Goal: Task Accomplishment & Management: Use online tool/utility

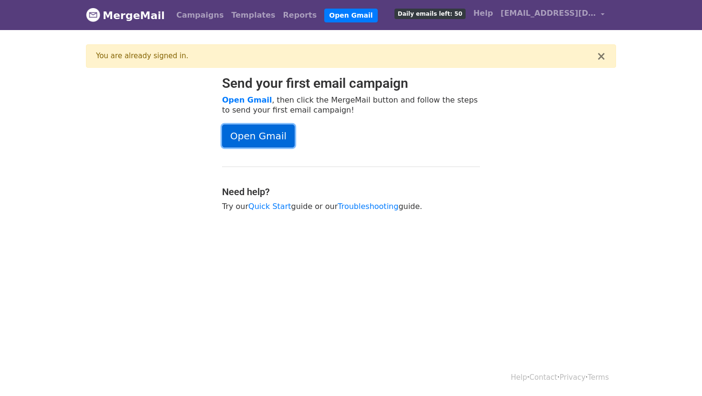
click at [274, 138] on link "Open Gmail" at bounding box center [258, 136] width 73 height 23
click at [600, 13] on link "prasunkumariot@gmail.com" at bounding box center [552, 15] width 112 height 22
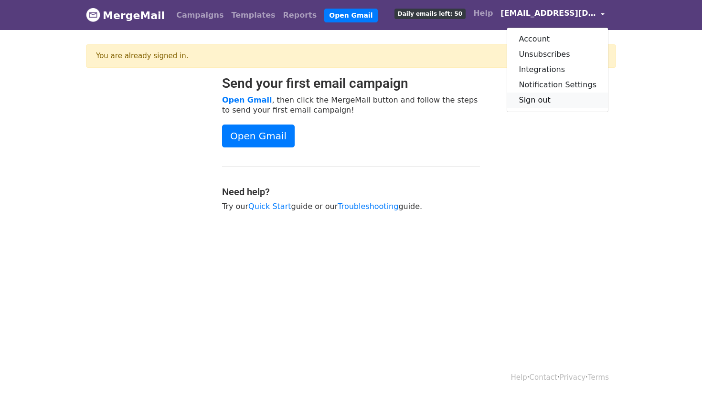
click at [551, 104] on link "Sign out" at bounding box center [557, 100] width 101 height 15
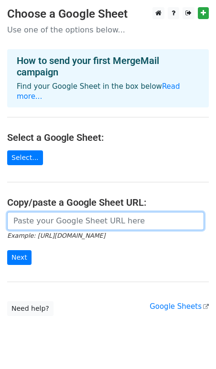
click at [46, 212] on input "url" at bounding box center [105, 221] width 197 height 18
paste input "https://docs.google.com/spreadsheets/d/1rxjT4uzqlatJAM8nYzn9-ZsWockfcb9B/edit?g…"
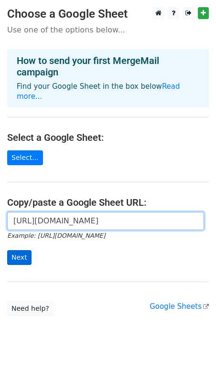
type input "https://docs.google.com/spreadsheets/d/1rxjT4uzqlatJAM8nYzn9-ZsWockfcb9B/edit?g…"
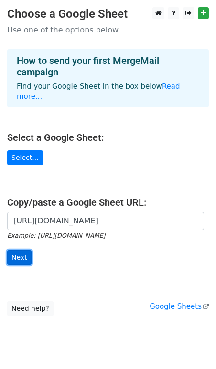
scroll to position [0, 0]
click at [26, 250] on input "Next" at bounding box center [19, 257] width 24 height 15
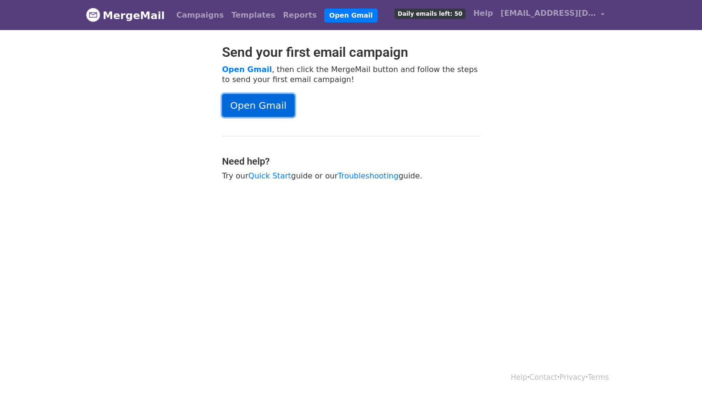
click at [265, 106] on link "Open Gmail" at bounding box center [258, 105] width 73 height 23
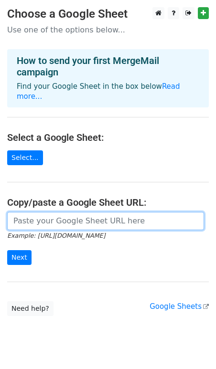
click at [36, 212] on input "url" at bounding box center [105, 221] width 197 height 18
paste input "https://docs.google.com/spreadsheets/d/1rxjT4uzqlatJAM8nYzn9-ZsWockfcb9B/edit?g…"
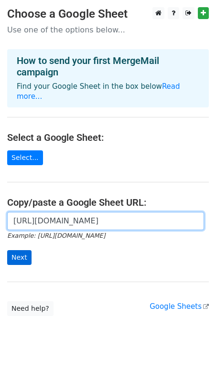
type input "https://docs.google.com/spreadsheets/d/1rxjT4uzqlatJAM8nYzn9-ZsWockfcb9B/edit?g…"
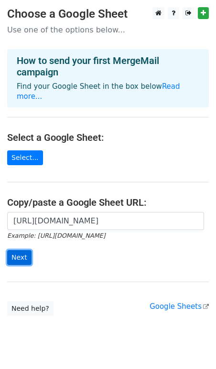
click at [15, 252] on input "Next" at bounding box center [19, 257] width 24 height 15
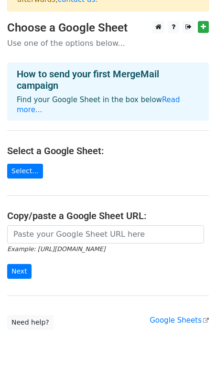
scroll to position [76, 0]
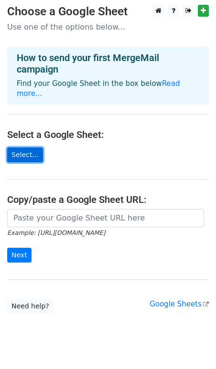
click at [24, 147] on link "Select..." at bounding box center [25, 154] width 36 height 15
click at [27, 147] on link "Select..." at bounding box center [25, 154] width 36 height 15
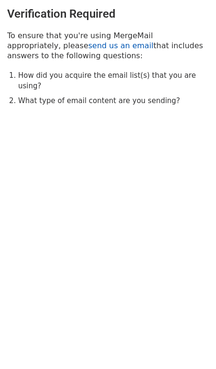
click at [88, 47] on link "send us an email" at bounding box center [120, 45] width 65 height 9
click at [88, 46] on link "send us an email" at bounding box center [120, 45] width 65 height 9
click at [88, 45] on link "send us an email" at bounding box center [120, 45] width 65 height 9
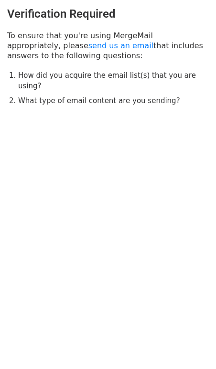
click at [55, 127] on body "Verification Required To ensure that you're using MergeMail appropriately, plea…" at bounding box center [108, 76] width 216 height 152
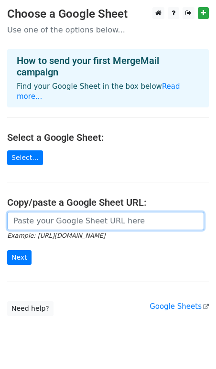
click at [31, 212] on input "url" at bounding box center [105, 221] width 197 height 18
paste input "Vendor Name Email EASTERN LIGHT AND POWER PVT. LTD. [EMAIL_ADDRESS][DOMAIN_NAME…"
type input "Vendor Name Email EASTERN LIGHT AND POWER PVT. LTD. [EMAIL_ADDRESS][DOMAIN_NAME…"
paste input "https://docs.google.com/spreadsheets/d/1OVvBXOIK8g3YefEQ97Se8-JL-axzECh5bhUpaAI…"
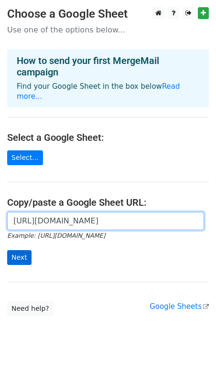
type input "[URL][DOMAIN_NAME]"
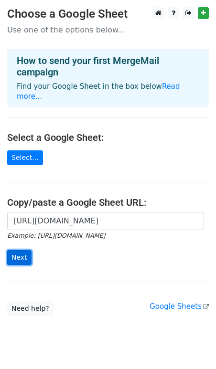
click at [21, 250] on input "Next" at bounding box center [19, 257] width 24 height 15
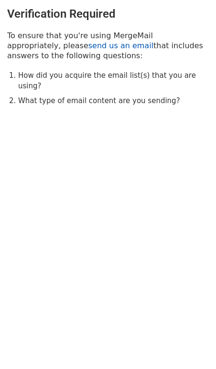
click at [88, 45] on link "send us an email" at bounding box center [120, 45] width 65 height 9
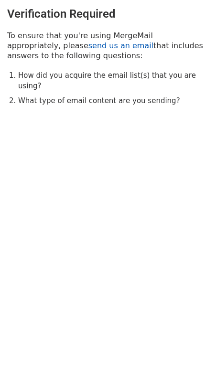
click at [88, 45] on link "send us an email" at bounding box center [120, 45] width 65 height 9
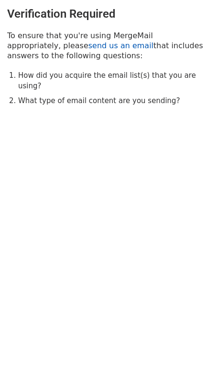
click at [88, 45] on link "send us an email" at bounding box center [120, 45] width 65 height 9
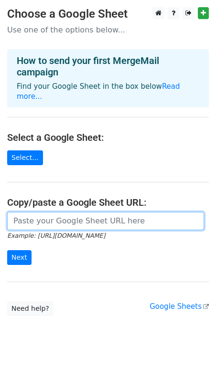
click at [56, 212] on input "url" at bounding box center [105, 221] width 197 height 18
paste input "[URL][DOMAIN_NAME]"
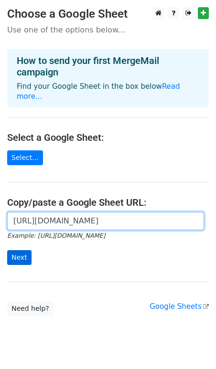
type input "https://docs.google.com/spreadsheets/d/1OVvBXOIK8g3YefEQ97Se8-JL-axzECh5bhUpaAI…"
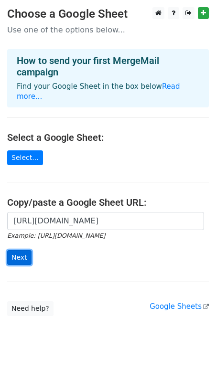
click at [18, 250] on input "Next" at bounding box center [19, 257] width 24 height 15
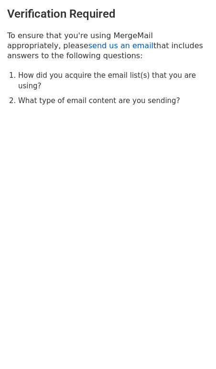
click at [88, 45] on link "send us an email" at bounding box center [120, 45] width 65 height 9
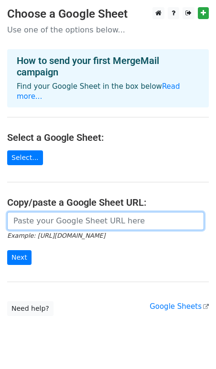
click at [69, 212] on input "url" at bounding box center [105, 221] width 197 height 18
paste input "[URL][DOMAIN_NAME]"
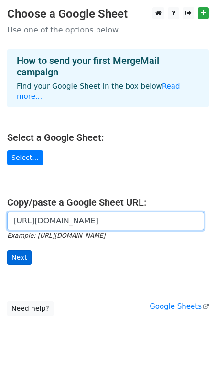
type input "[URL][DOMAIN_NAME]"
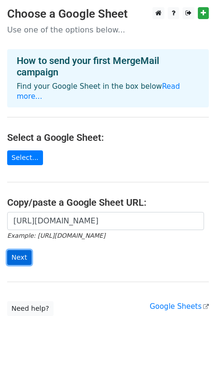
scroll to position [0, 0]
click at [24, 250] on input "Next" at bounding box center [19, 257] width 24 height 15
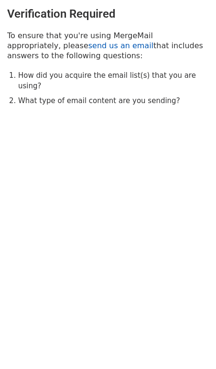
click at [88, 45] on link "send us an email" at bounding box center [120, 45] width 65 height 9
